Goal: Obtain resource: Download file/media

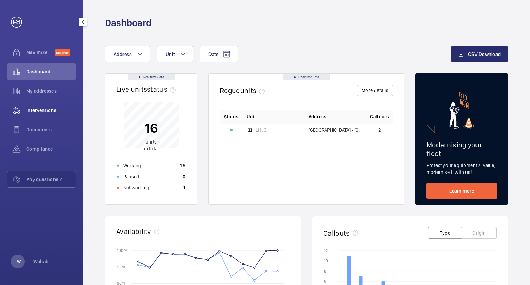
click at [45, 111] on span "Interventions" at bounding box center [51, 110] width 50 height 7
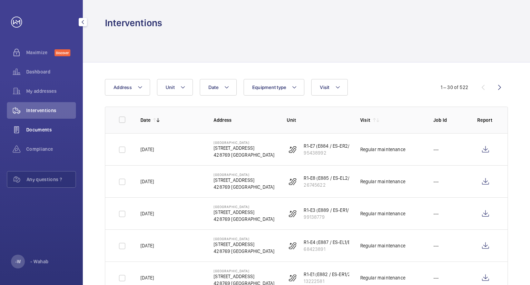
click at [45, 130] on span "Documents" at bounding box center [51, 129] width 50 height 7
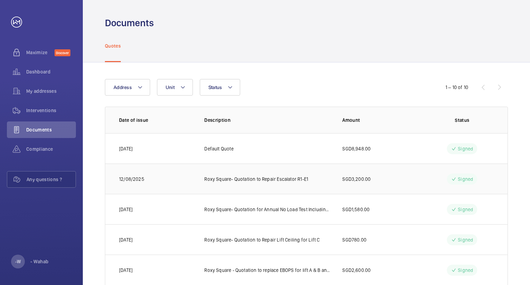
click at [261, 180] on p "Roxy Square- Quotation to Repair Escalator R1-E1" at bounding box center [256, 179] width 104 height 7
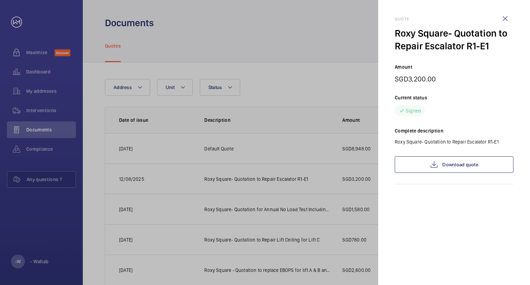
click at [325, 187] on div at bounding box center [265, 142] width 530 height 285
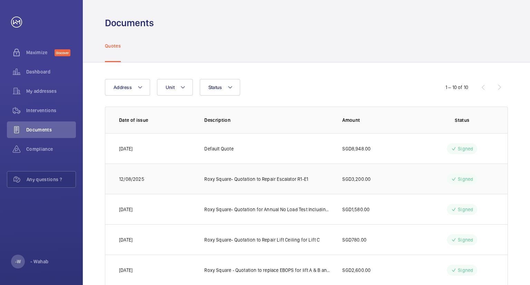
click at [462, 181] on p "Signed" at bounding box center [465, 179] width 15 height 7
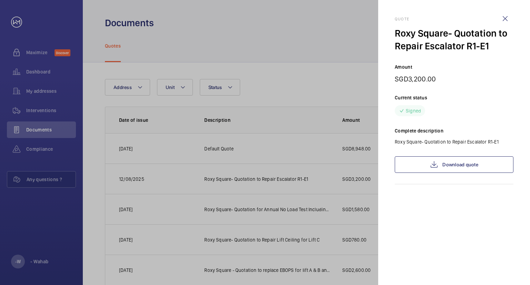
click at [350, 174] on div at bounding box center [265, 142] width 530 height 285
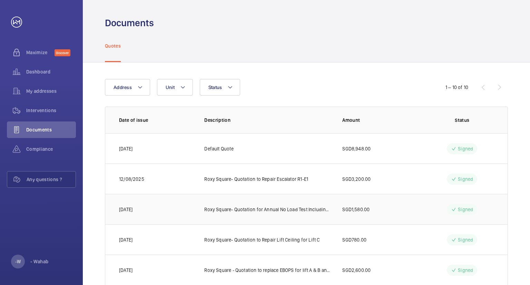
click at [289, 211] on p "Roxy Square- Quotation for Annual No Load Test Including SPE Fee for PTO Renewa…" at bounding box center [267, 209] width 127 height 7
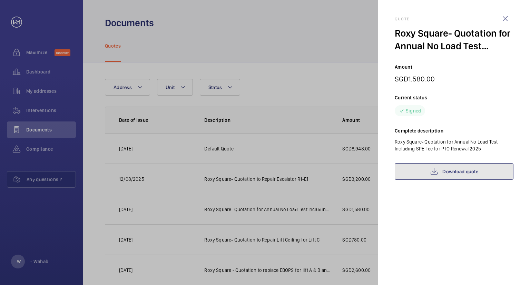
click at [455, 172] on link "Download quote" at bounding box center [454, 171] width 119 height 17
click at [504, 19] on wm-front-icon-button at bounding box center [505, 18] width 17 height 17
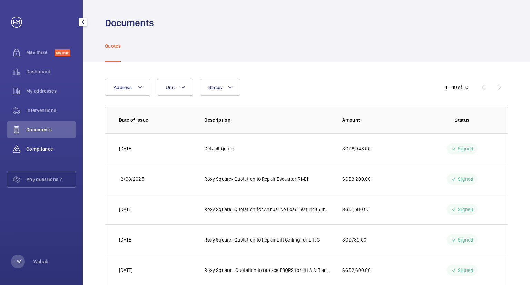
click at [41, 148] on span "Compliance" at bounding box center [51, 149] width 50 height 7
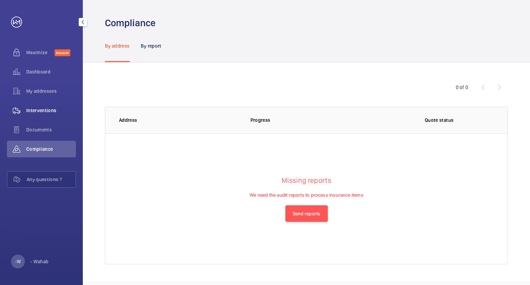
click at [41, 114] on span "Interventions" at bounding box center [51, 110] width 50 height 7
